Goal: Check status: Check status

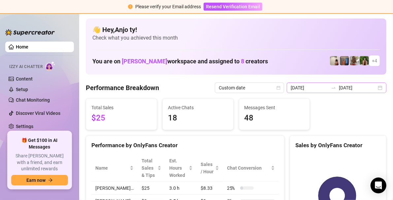
click at [374, 85] on div "[DATE] [DATE]" at bounding box center [337, 88] width 100 height 11
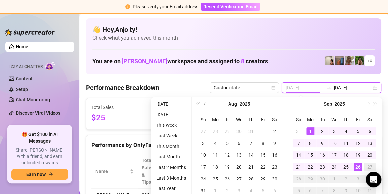
type input "[DATE]"
click at [308, 134] on div "1" at bounding box center [310, 132] width 8 height 8
type input "[DATE]"
click at [356, 169] on div "26" at bounding box center [358, 167] width 8 height 8
click at [356, 169] on rect at bounding box center [334, 196] width 84 height 83
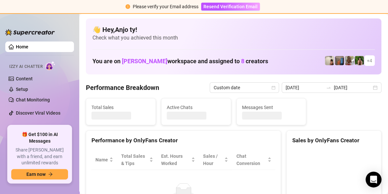
type input "[DATE]"
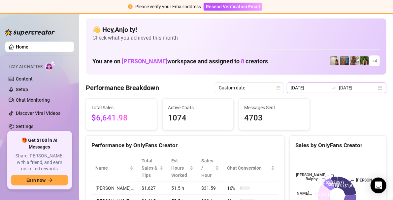
click at [375, 87] on div "[DATE] [DATE]" at bounding box center [337, 88] width 100 height 11
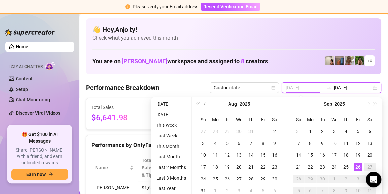
type input "[DATE]"
click at [358, 166] on div "26" at bounding box center [358, 167] width 8 height 8
click at [358, 166] on rect at bounding box center [334, 196] width 84 height 83
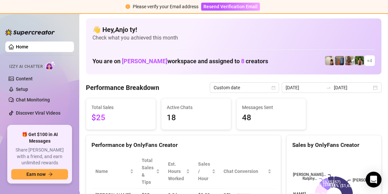
type input "[DATE]"
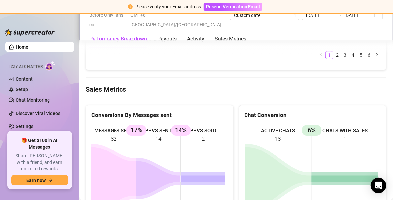
scroll to position [958, 0]
